Goal: Task Accomplishment & Management: Complete application form

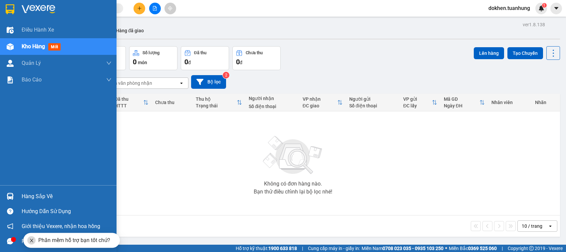
click at [11, 198] on img at bounding box center [10, 196] width 7 height 7
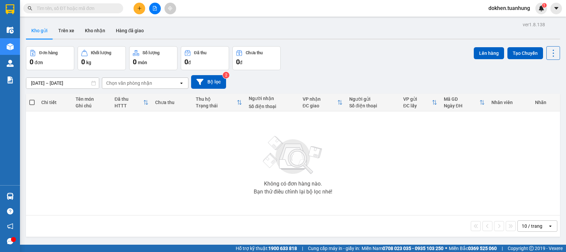
click at [330, 228] on section "Kết quả tìm kiếm ( 0 ) Bộ lọc No Data dokhen.tuanhung 1 Điều hành xe Kho hàng m…" at bounding box center [283, 126] width 566 height 252
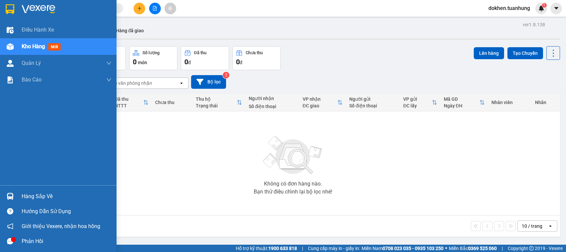
click at [36, 197] on div "Hàng sắp về" at bounding box center [67, 197] width 90 height 10
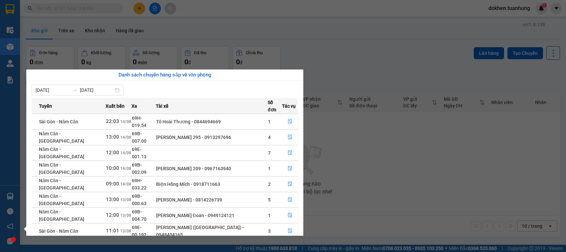
click at [330, 216] on section "Kết quả tìm kiếm ( 0 ) Bộ lọc No Data dokhen.tuanhung 1 Điều hành xe Kho hàng m…" at bounding box center [283, 126] width 566 height 252
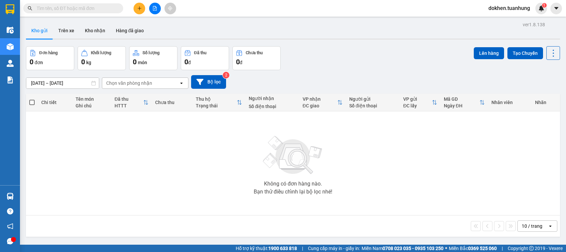
click at [59, 6] on input "text" at bounding box center [76, 8] width 79 height 7
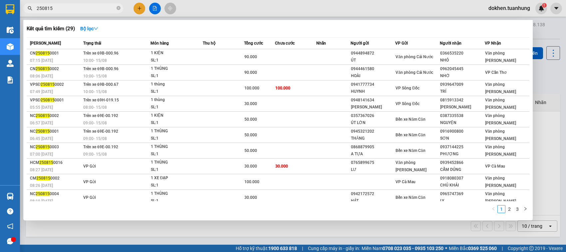
scroll to position [2, 0]
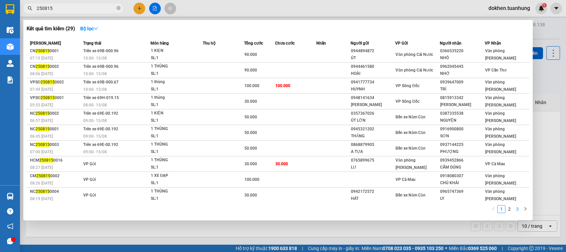
type input "250815"
click at [330, 211] on link "3" at bounding box center [517, 209] width 7 height 7
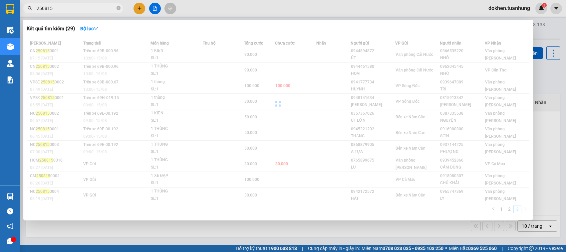
scroll to position [0, 0]
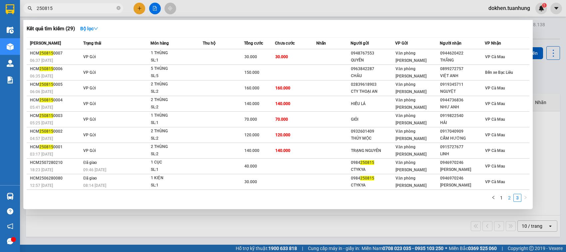
click at [330, 198] on link "2" at bounding box center [509, 197] width 7 height 7
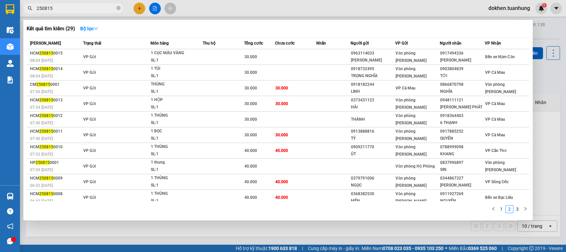
scroll to position [2, 0]
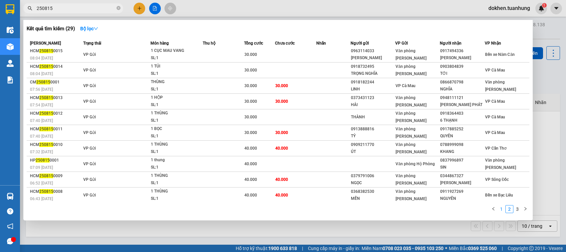
click at [330, 209] on link "1" at bounding box center [501, 209] width 7 height 7
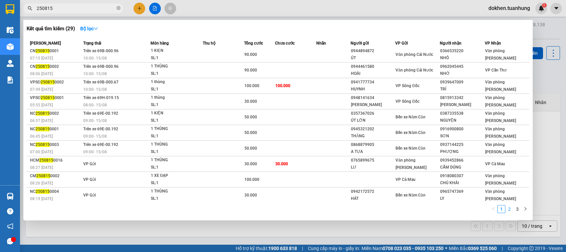
click at [330, 210] on link "2" at bounding box center [509, 209] width 7 height 7
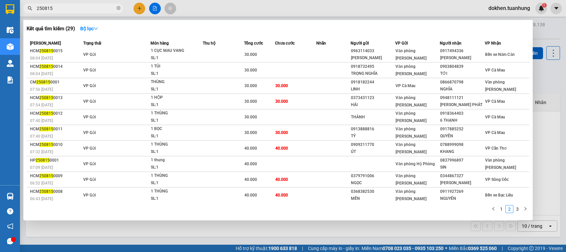
click at [330, 202] on div "Mã ĐH Trạng thái Món hàng Thu hộ Tổng cước Chưa cước Nhãn Người gửi VP Gửi Ngườ…" at bounding box center [278, 127] width 503 height 180
click at [330, 211] on link "1" at bounding box center [501, 209] width 7 height 7
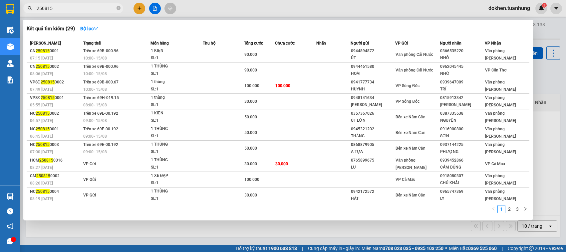
scroll to position [0, 0]
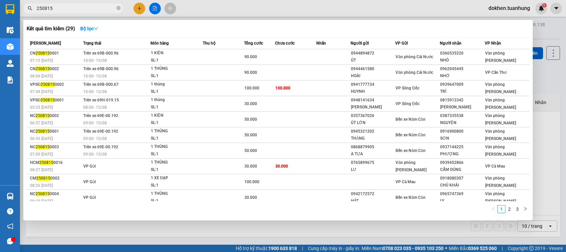
click at [330, 143] on div at bounding box center [283, 126] width 566 height 252
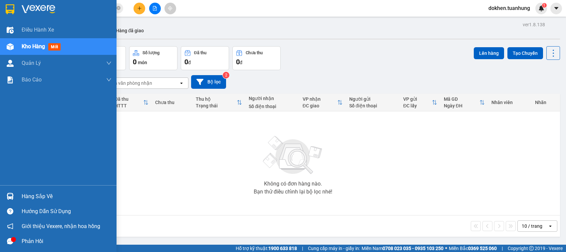
click at [23, 196] on div "Hàng sắp về" at bounding box center [67, 197] width 90 height 10
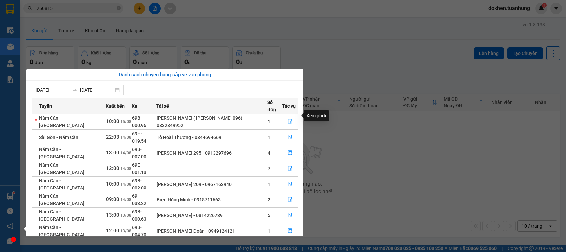
click at [288, 119] on icon "file-done" at bounding box center [290, 121] width 4 height 5
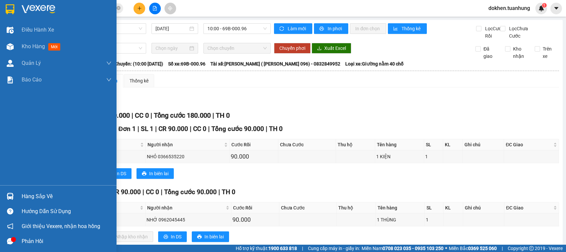
click at [42, 195] on div "Hàng sắp về" at bounding box center [67, 197] width 90 height 10
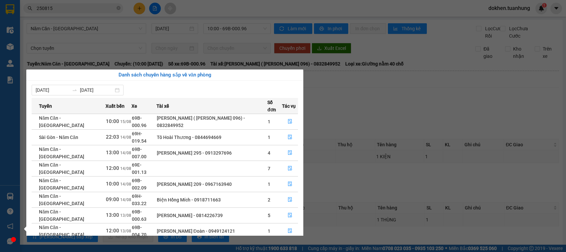
click at [322, 192] on section "Kết quả tìm kiếm ( 29 ) Bộ lọc Mã ĐH Trạng thái Món hàng Thu hộ Tổng cước Chưa …" at bounding box center [283, 126] width 566 height 252
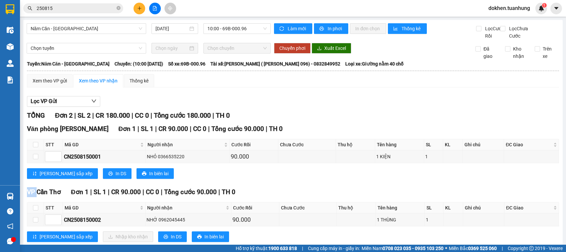
click at [322, 184] on div "Văn phòng [PERSON_NAME][GEOGRAPHIC_DATA] 1 | SL 1 | CR 90.000 | CC 0 | Tổng cướ…" at bounding box center [293, 154] width 532 height 60
click at [136, 8] on button at bounding box center [140, 9] width 12 height 12
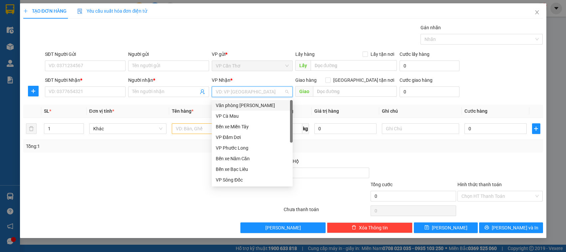
click at [235, 91] on input "search" at bounding box center [250, 92] width 68 height 10
click at [267, 158] on div "Bến xe Năm Căn" at bounding box center [252, 158] width 73 height 7
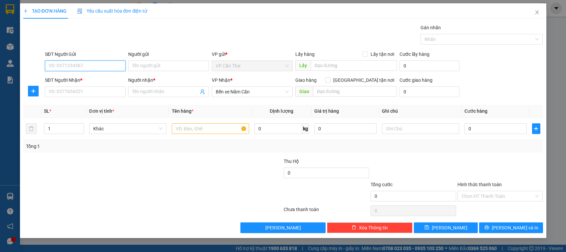
click at [97, 65] on input "SĐT Người Gửi" at bounding box center [85, 66] width 81 height 11
type input "0907690257"
click at [141, 64] on input "Người gửi" at bounding box center [168, 66] width 81 height 11
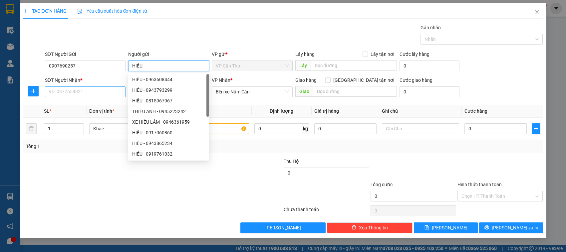
type input "HIẾU"
click at [107, 92] on input "SĐT Người Nhận *" at bounding box center [85, 92] width 81 height 11
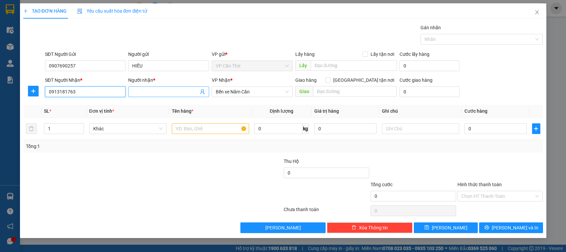
type input "0913181763"
click at [153, 92] on input "Người nhận *" at bounding box center [165, 91] width 66 height 7
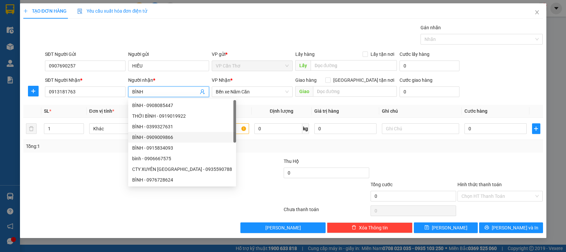
type input "BÌNH"
click at [97, 182] on div at bounding box center [110, 192] width 174 height 23
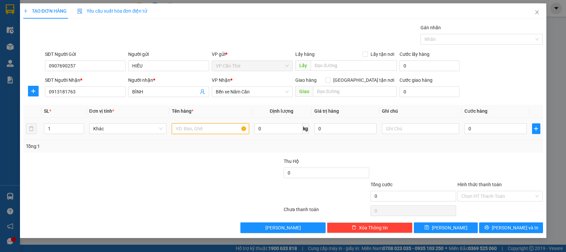
click at [201, 132] on input "text" at bounding box center [210, 129] width 77 height 11
type input "01 BAO KHÔNG KIỂM"
click at [330, 132] on input "0" at bounding box center [495, 129] width 62 height 11
type input "3"
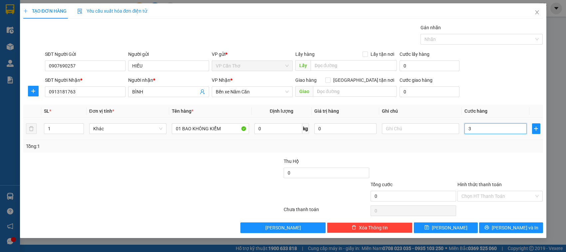
type input "3"
type input "30"
type input "300"
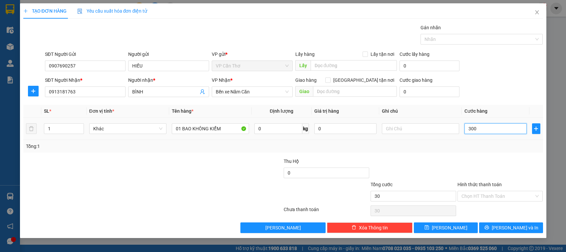
type input "300"
type input "3.000"
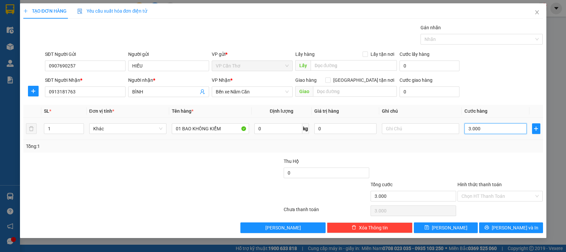
type input "30.000"
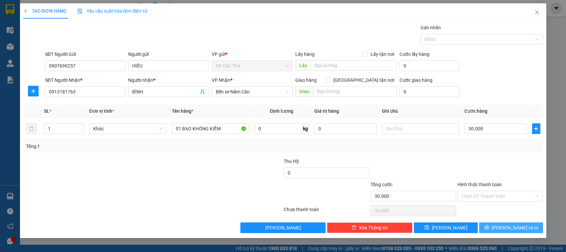
click at [330, 227] on span "[PERSON_NAME] và In" at bounding box center [515, 227] width 47 height 7
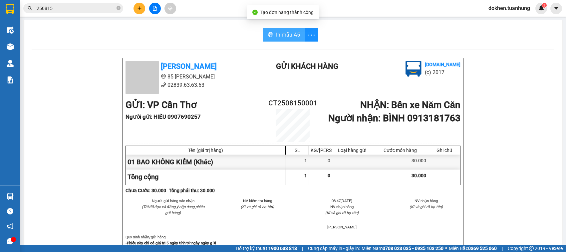
click at [268, 35] on icon "printer" at bounding box center [270, 34] width 5 height 5
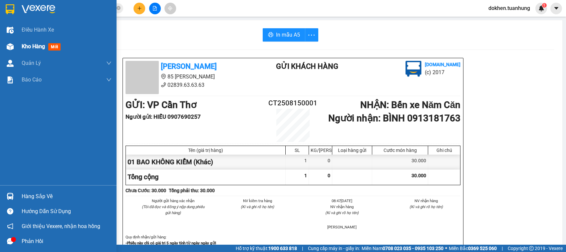
click at [25, 46] on span "Kho hàng" at bounding box center [33, 46] width 23 height 6
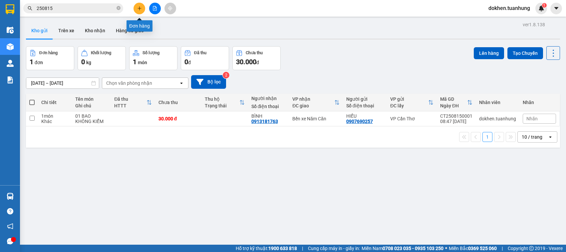
click at [138, 8] on icon "plus" at bounding box center [139, 8] width 4 height 0
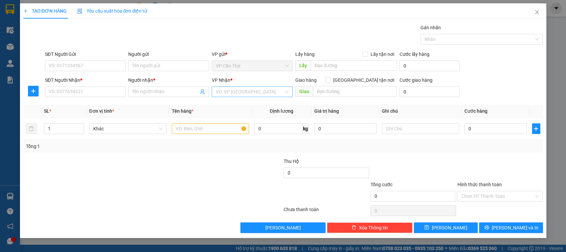
click at [226, 91] on input "search" at bounding box center [250, 92] width 68 height 10
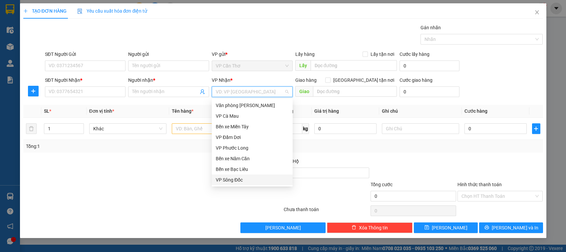
click at [252, 179] on div "VP Sông Đốc" at bounding box center [252, 179] width 73 height 7
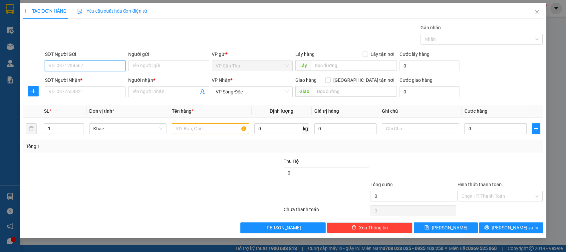
click at [83, 64] on input "SĐT Người Gửi" at bounding box center [85, 66] width 81 height 11
type input "0942771336"
click at [85, 77] on div "0942771336 - [GEOGRAPHIC_DATA]" at bounding box center [86, 79] width 75 height 7
type input "MIỀN TÂY"
type input "0942771336"
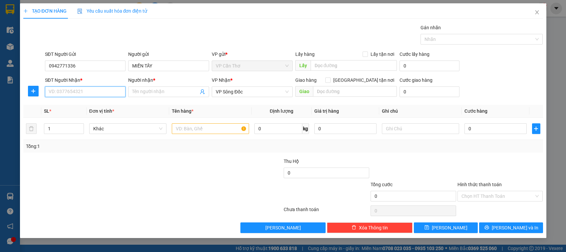
click at [96, 88] on input "SĐT Người Nhận *" at bounding box center [85, 92] width 81 height 11
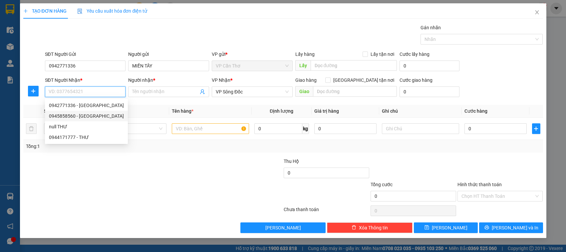
click at [94, 116] on div "0945858560 - [GEOGRAPHIC_DATA]" at bounding box center [86, 116] width 75 height 7
type input "0945858560"
type input "NK Á CHÂU SĐ"
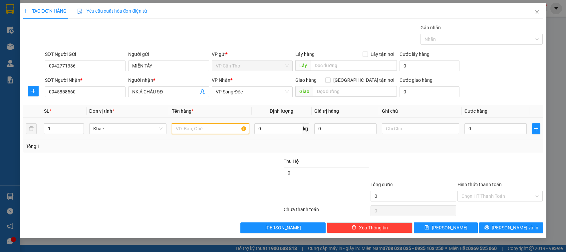
click at [180, 132] on input "text" at bounding box center [210, 129] width 77 height 11
type input "01 HỘP KHÔNG KIỂM"
click at [330, 126] on input "0" at bounding box center [495, 129] width 62 height 11
type input "3"
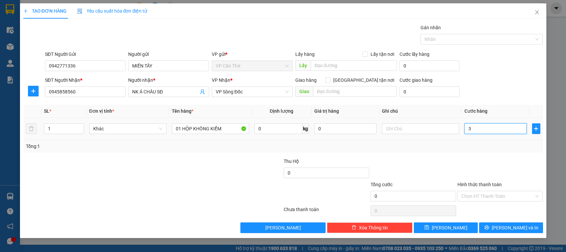
type input "3"
type input "30"
type input "300"
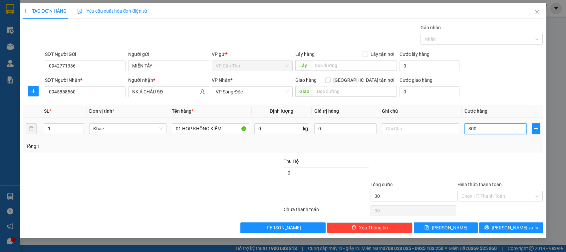
type input "300"
type input "3.000"
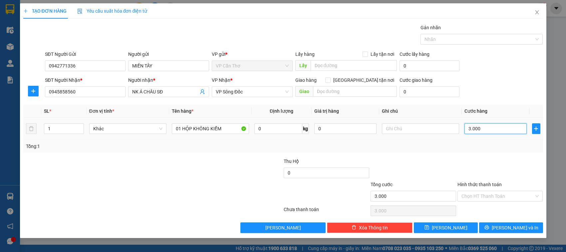
type input "30.000"
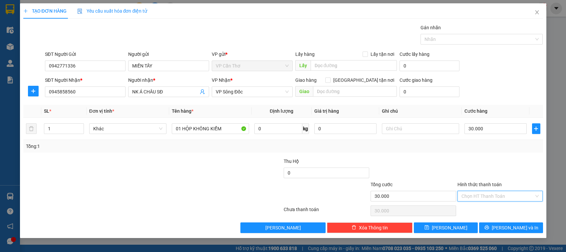
click at [330, 197] on input "Hình thức thanh toán" at bounding box center [497, 196] width 73 height 10
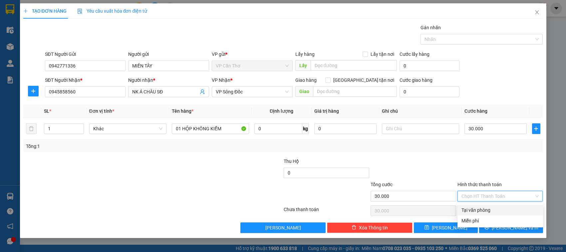
click at [330, 207] on div "Tại văn phòng" at bounding box center [500, 210] width 78 height 7
type input "0"
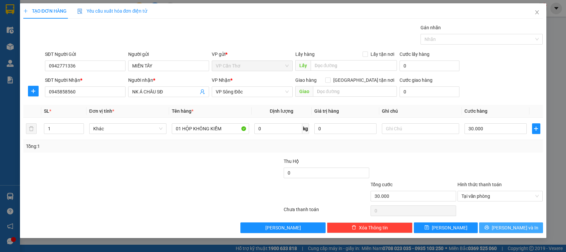
click at [330, 227] on span "[PERSON_NAME] và In" at bounding box center [515, 227] width 47 height 7
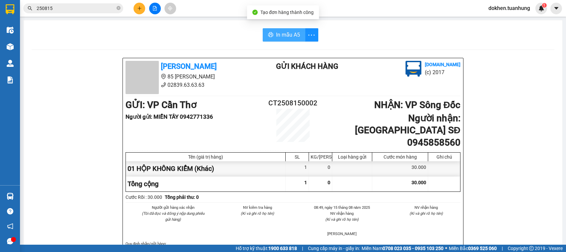
click at [282, 29] on button "In mẫu A5" at bounding box center [284, 34] width 43 height 13
click at [330, 223] on div "Người gửi hàng xác nhận (Tôi đã đọc và đồng ý nộp dung phiếu gửi hàng) NV kiểm …" at bounding box center [293, 223] width 338 height 36
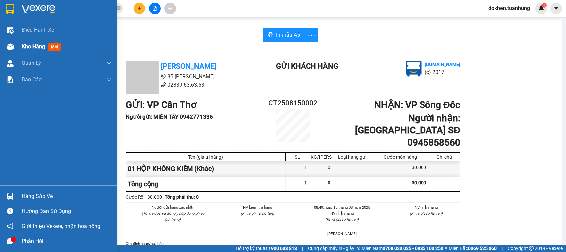
click at [34, 42] on div "Kho hàng mới" at bounding box center [43, 46] width 42 height 8
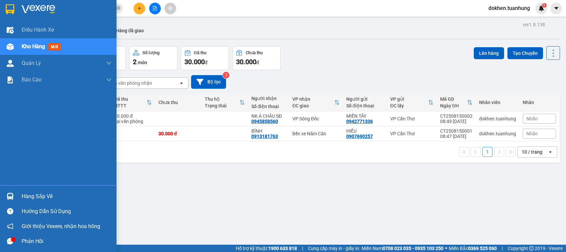
click at [17, 199] on div "Hàng sắp về" at bounding box center [58, 196] width 117 height 15
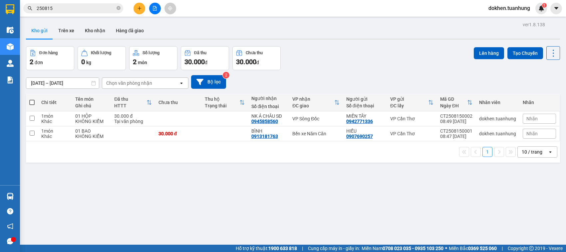
click at [330, 226] on section "Kết quả tìm kiếm ( 29 ) Bộ lọc Mã ĐH Trạng thái Món hàng Thu hộ Tổng cước Chưa …" at bounding box center [283, 126] width 566 height 252
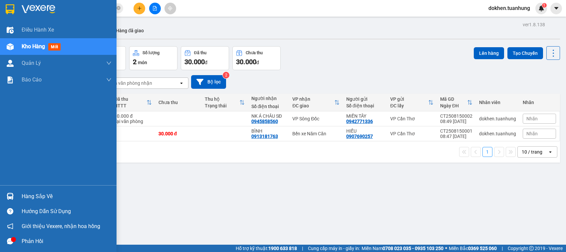
click at [21, 197] on div "Hàng sắp về" at bounding box center [58, 196] width 117 height 15
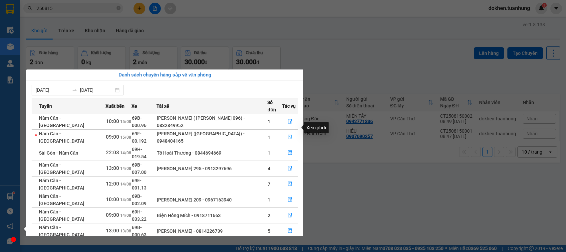
click at [288, 135] on icon "file-done" at bounding box center [290, 137] width 5 height 5
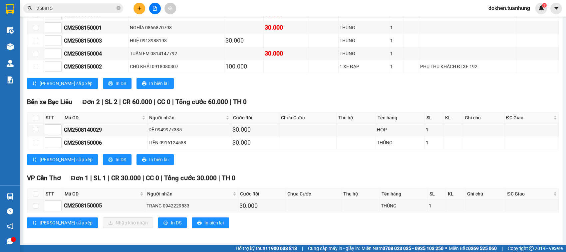
scroll to position [209, 0]
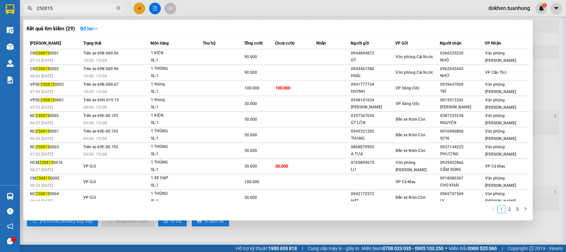
click at [60, 6] on input "250815" at bounding box center [76, 8] width 79 height 7
click at [330, 210] on link "3" at bounding box center [517, 209] width 7 height 7
click at [330, 210] on div "Mã ĐH Trạng thái Món hàng Thu hộ Tổng cước Chưa cước Nhãn Người gửi VP Gửi Ngườ…" at bounding box center [278, 127] width 503 height 180
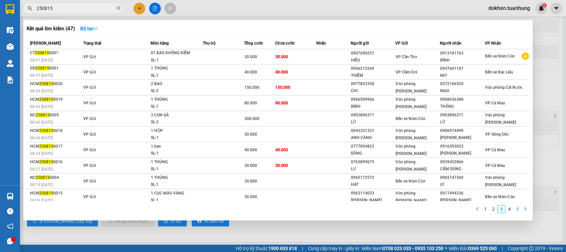
click at [330, 212] on link "5" at bounding box center [517, 209] width 7 height 7
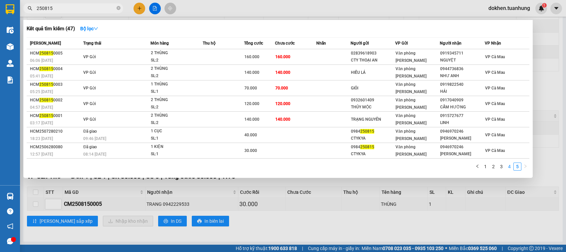
click at [330, 165] on link "4" at bounding box center [509, 166] width 7 height 7
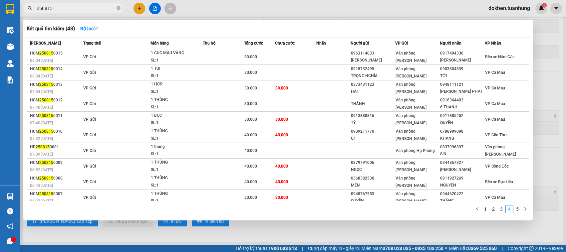
scroll to position [2, 0]
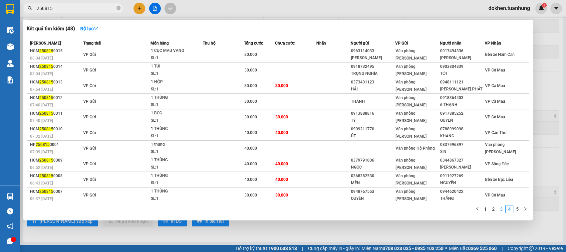
click at [330, 212] on link "3" at bounding box center [501, 209] width 7 height 7
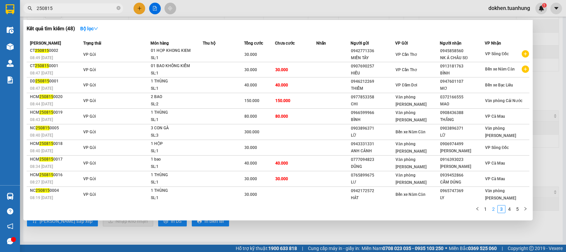
click at [330, 210] on link "2" at bounding box center [493, 209] width 7 height 7
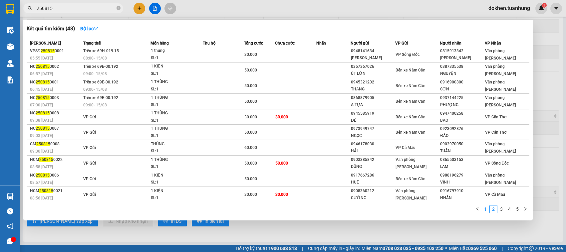
click at [330, 210] on link "1" at bounding box center [485, 209] width 7 height 7
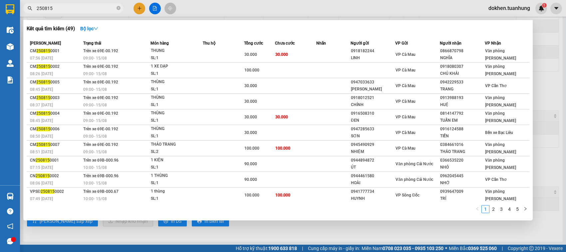
click at [330, 228] on div at bounding box center [283, 126] width 566 height 252
